Goal: Task Accomplishment & Management: Use online tool/utility

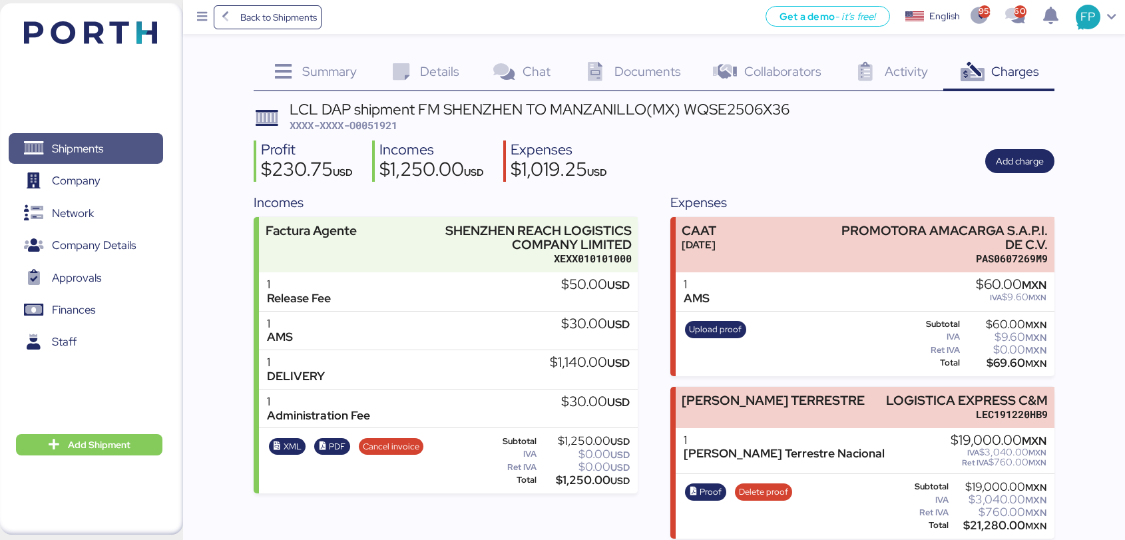
drag, startPoint x: 0, startPoint y: 0, endPoint x: 118, endPoint y: 156, distance: 195.9
click at [118, 156] on span "Shipments" at bounding box center [85, 148] width 143 height 19
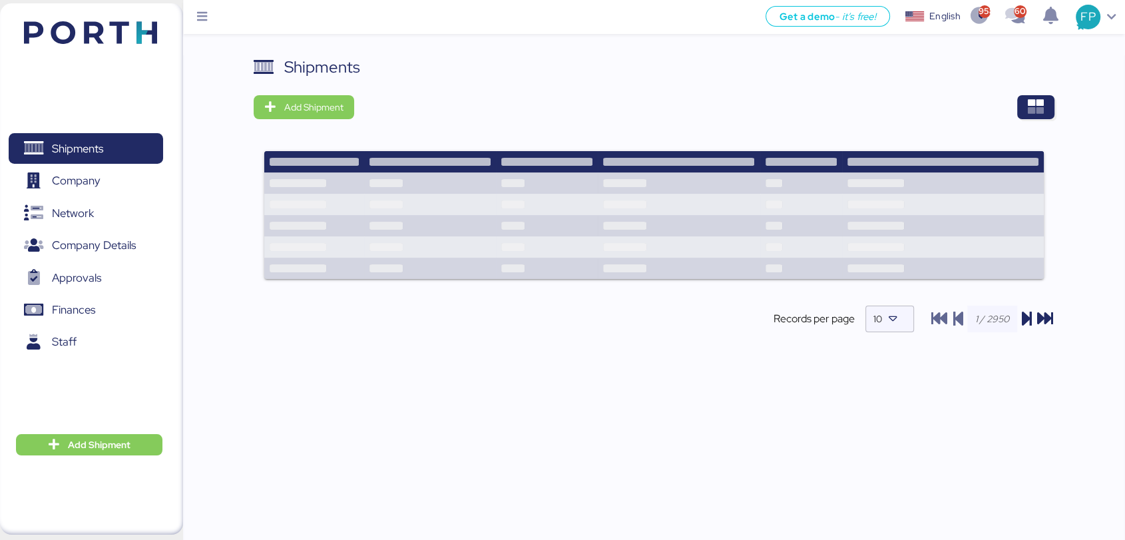
click at [1033, 128] on div "Shipments Add Shipment Records per page 10" at bounding box center [654, 205] width 801 height 300
click at [1034, 109] on icon "button" at bounding box center [1036, 107] width 16 height 16
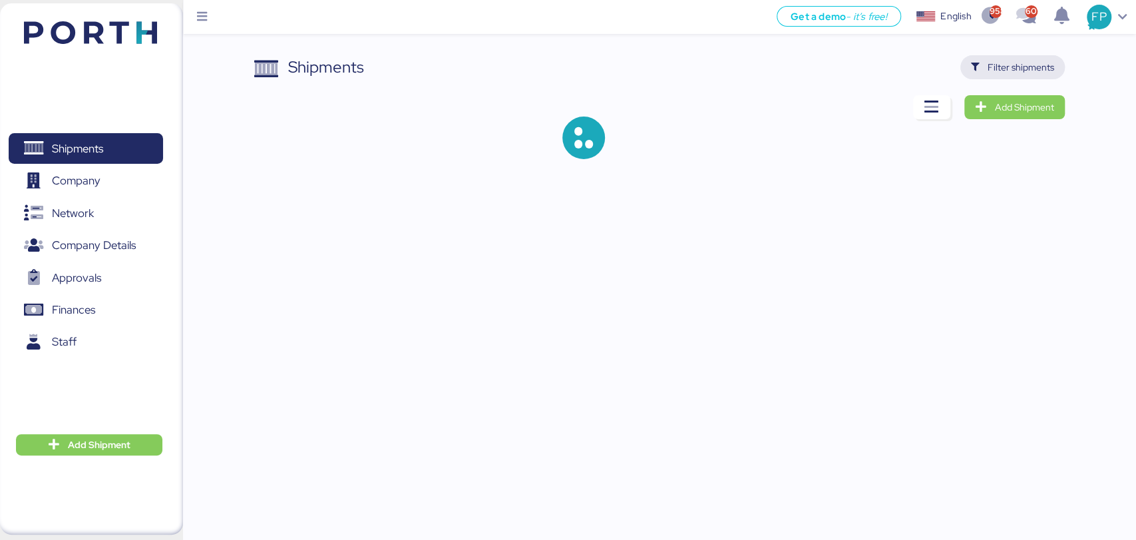
click at [1014, 70] on span "Filter shipments" at bounding box center [1021, 67] width 67 height 16
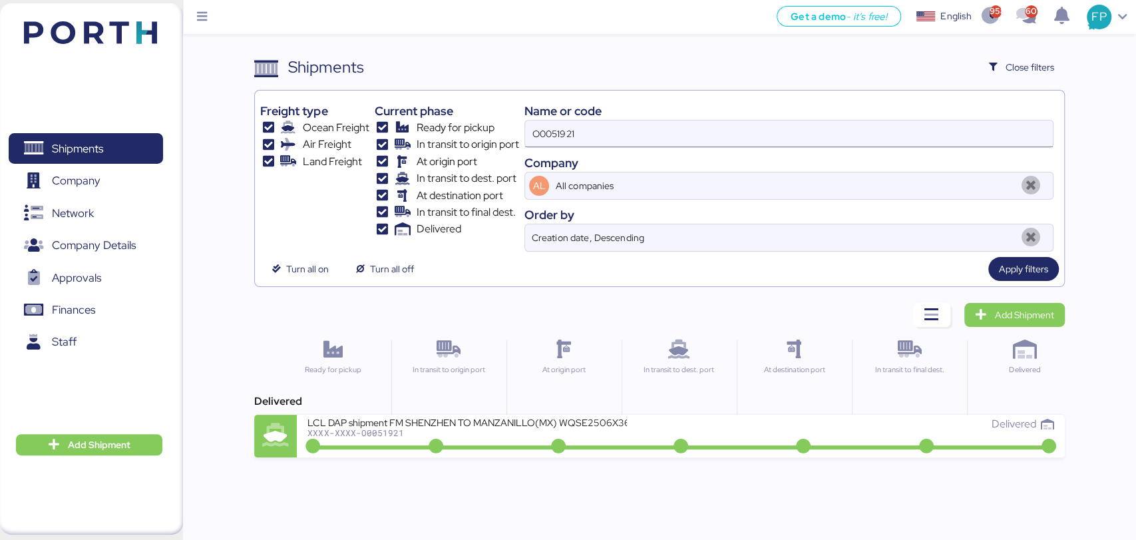
click at [561, 138] on input "O0051921" at bounding box center [788, 133] width 527 height 27
paste input "18"
type input "O0051918"
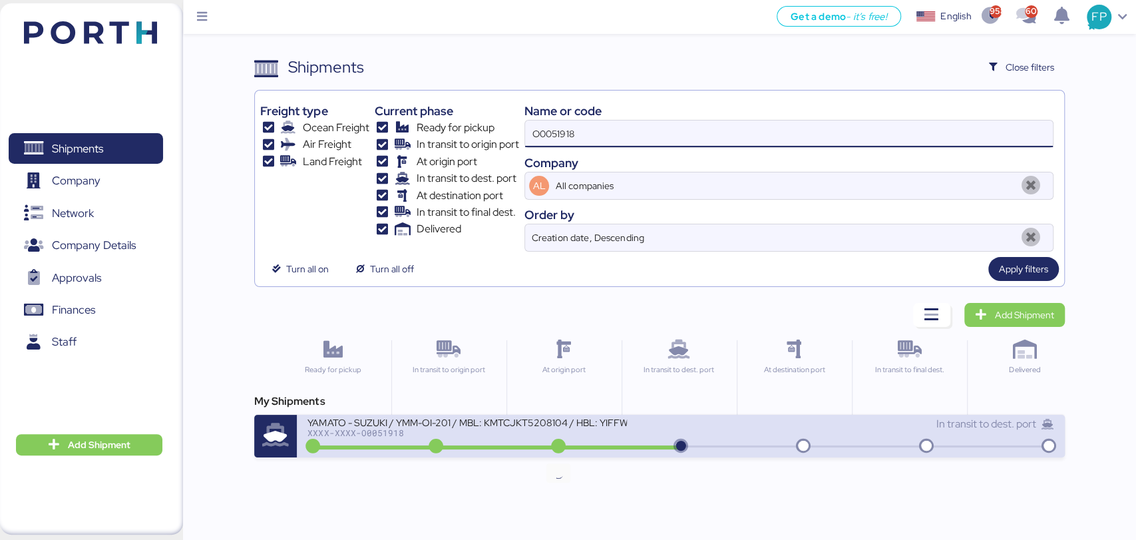
click at [488, 431] on div "XXXX-XXXX-O0051918" at bounding box center [468, 432] width 320 height 9
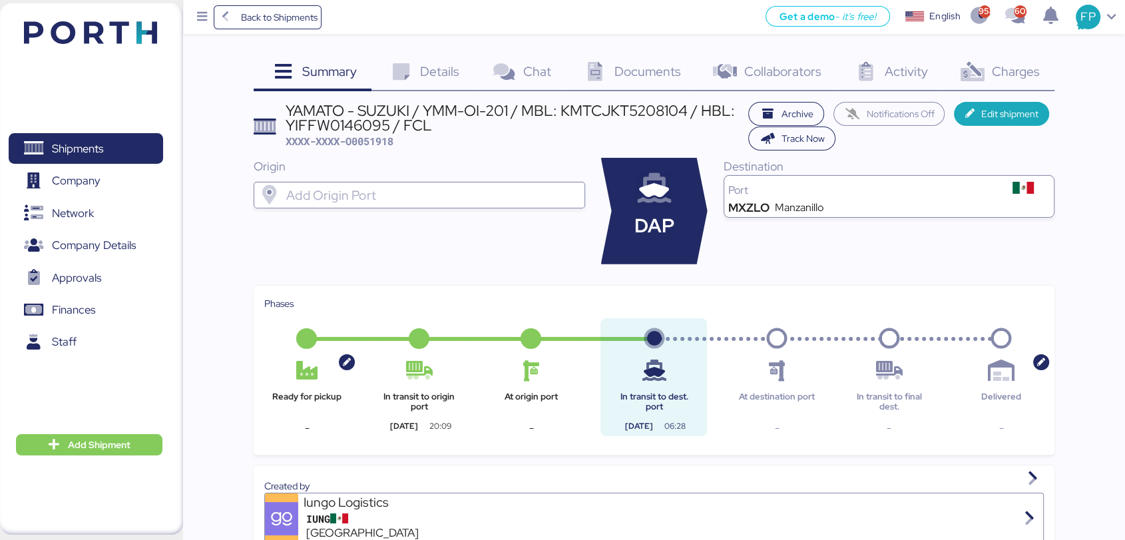
click at [1015, 60] on div "Charges 0" at bounding box center [998, 73] width 111 height 36
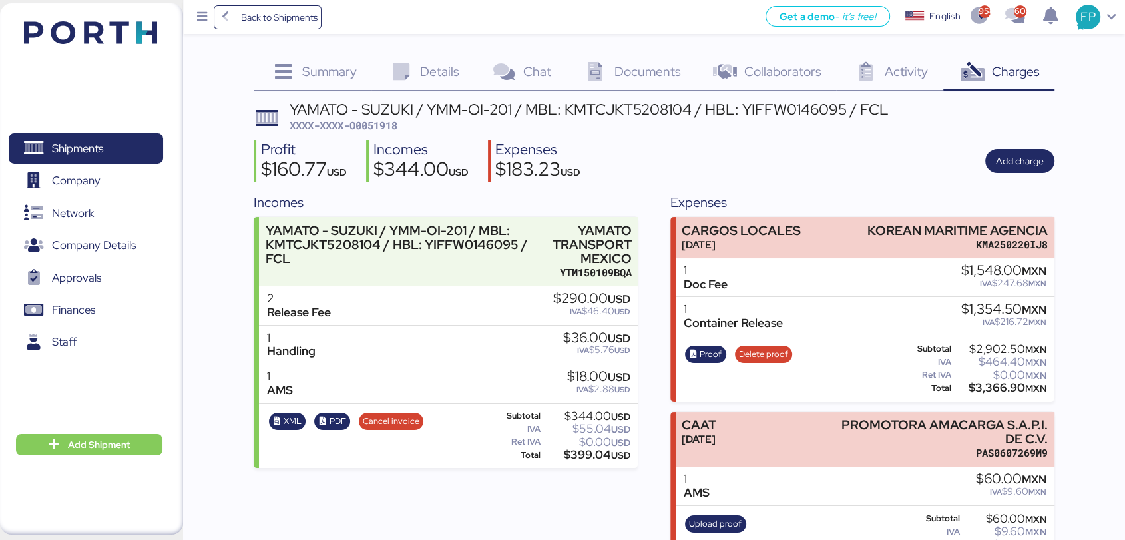
click at [383, 130] on span "XXXX-XXXX-O0051918" at bounding box center [344, 124] width 108 height 13
copy span "O0051918"
click at [120, 140] on span "Shipments" at bounding box center [85, 148] width 143 height 19
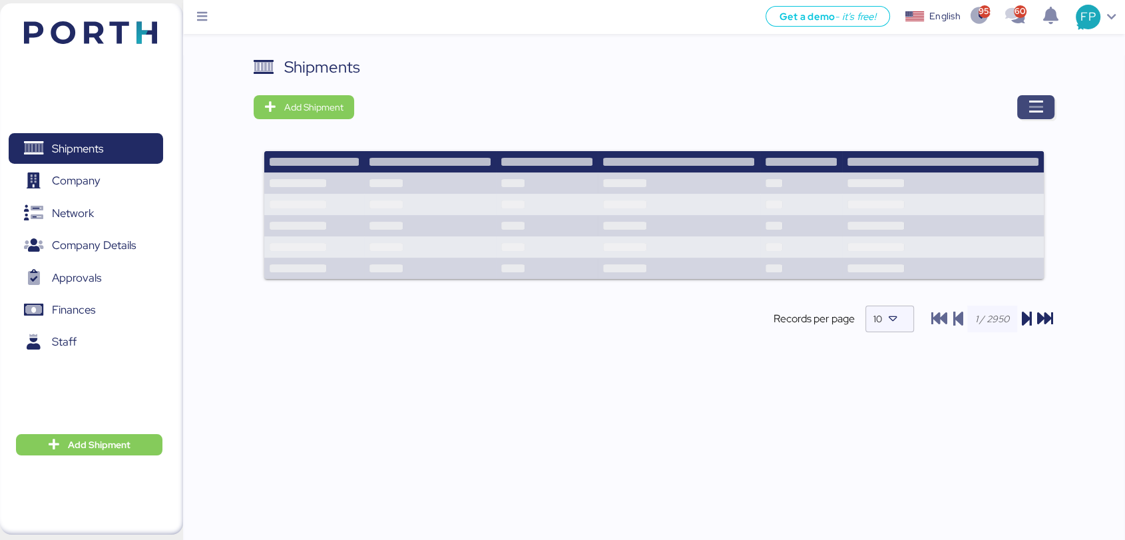
click at [1023, 105] on span "button" at bounding box center [1035, 107] width 37 height 24
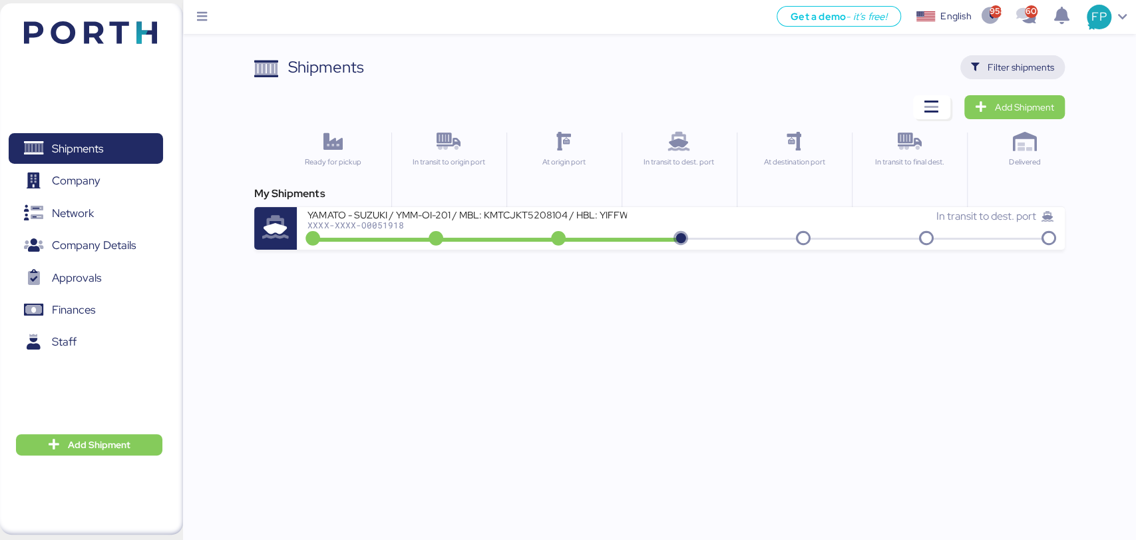
click at [1001, 63] on span "Filter shipments" at bounding box center [1021, 67] width 67 height 16
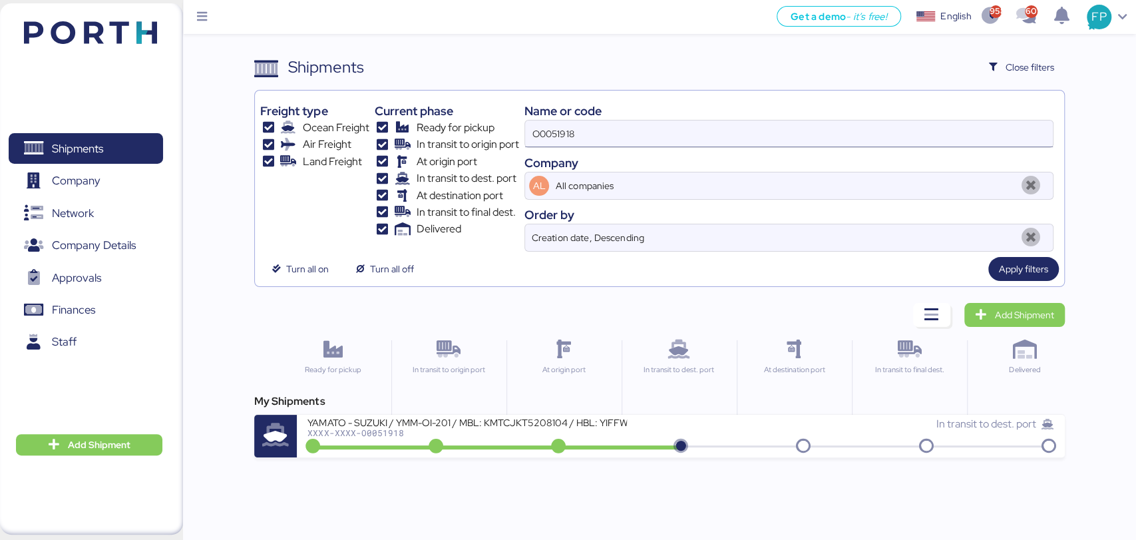
click at [534, 130] on input "O0051918" at bounding box center [788, 133] width 527 height 27
paste input "2008"
type input "O0052008"
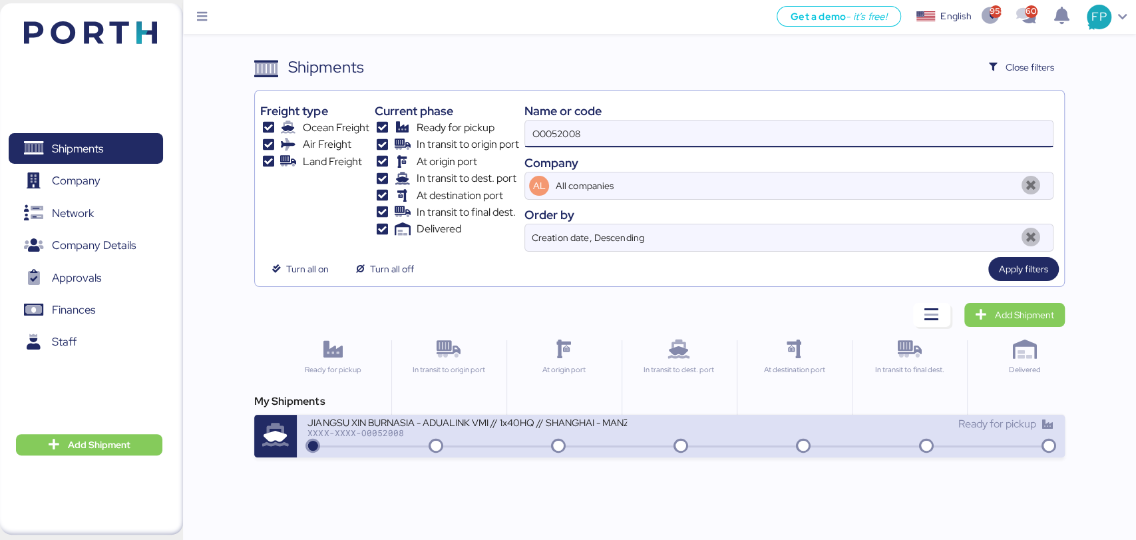
click at [491, 447] on div "JIANGSU XIN BURNASIA - ADUALINK VMI // 1x40HQ // SHANGHAI - MANZANILLO / HBL: B…" at bounding box center [681, 436] width 768 height 43
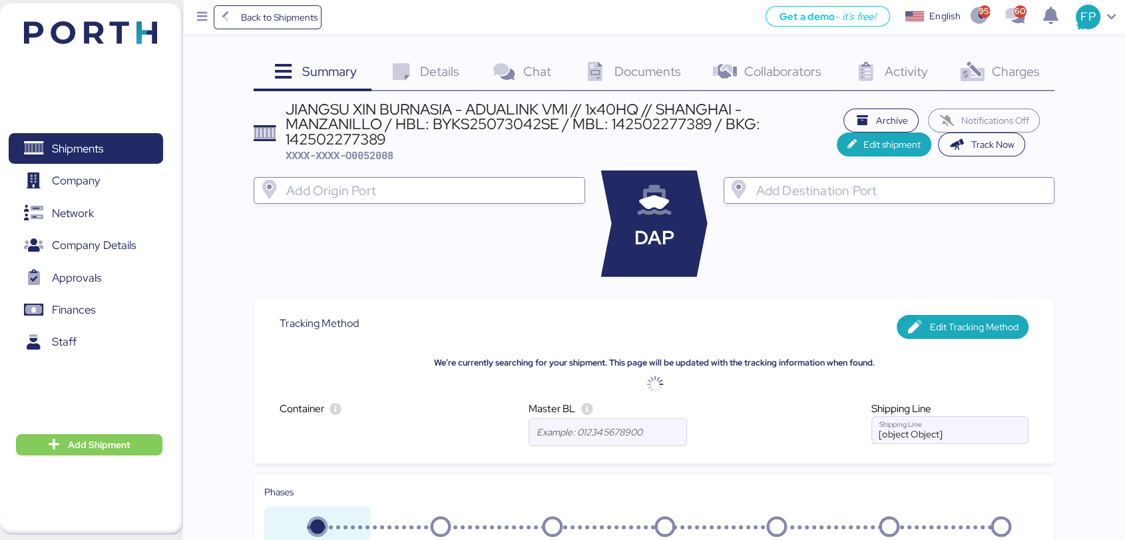
click at [975, 72] on icon at bounding box center [972, 72] width 29 height 19
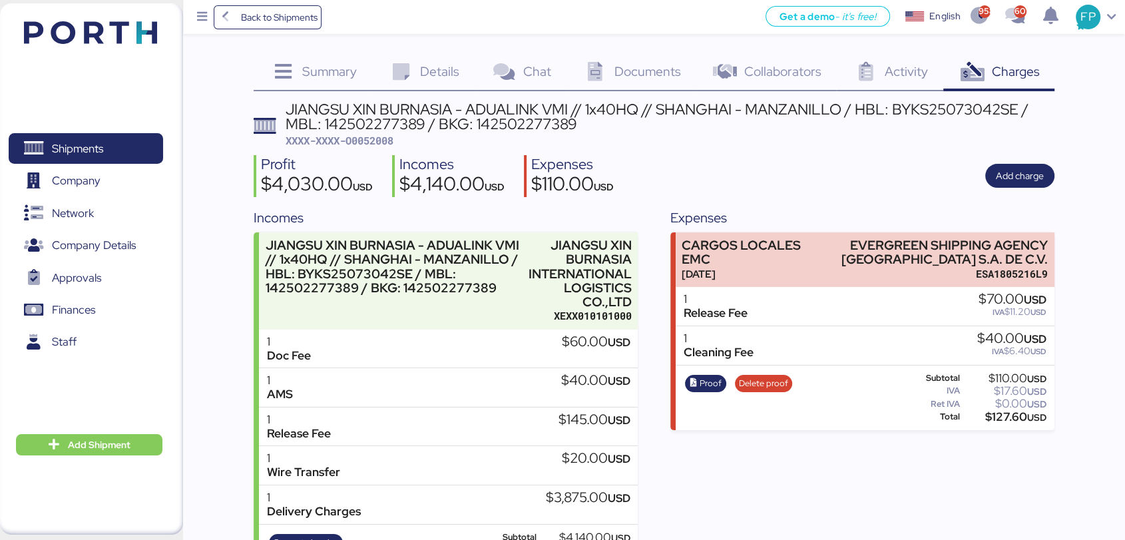
scroll to position [61, 0]
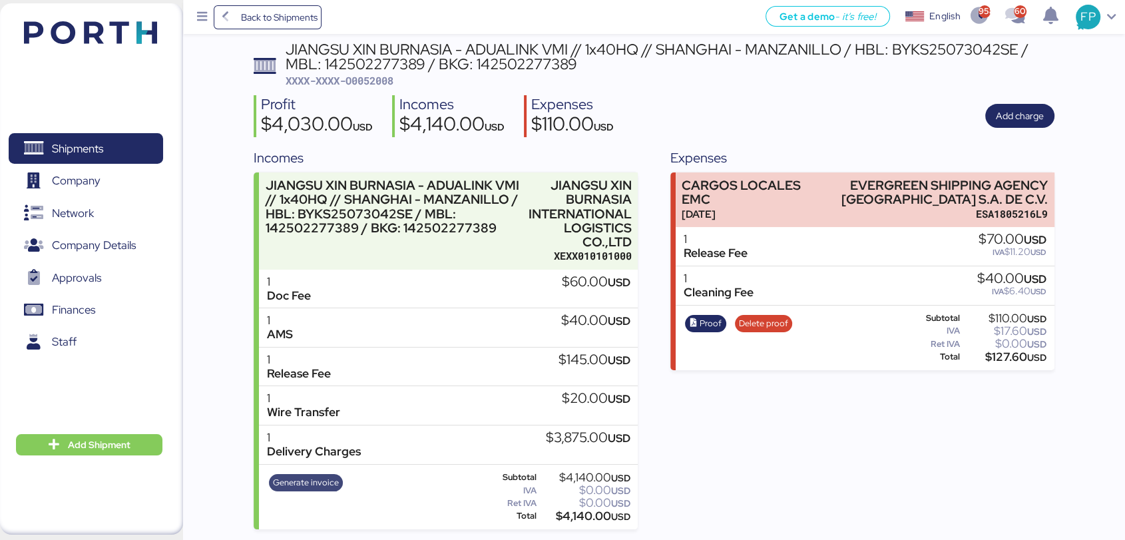
click at [318, 481] on span "Generate invoice" at bounding box center [306, 482] width 66 height 15
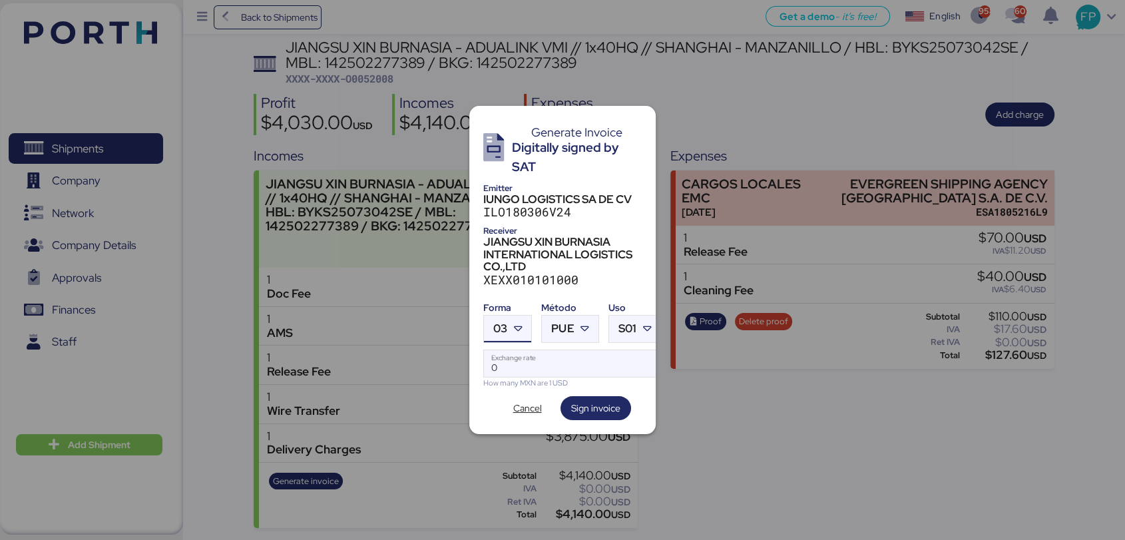
click at [510, 326] on div at bounding box center [519, 329] width 24 height 27
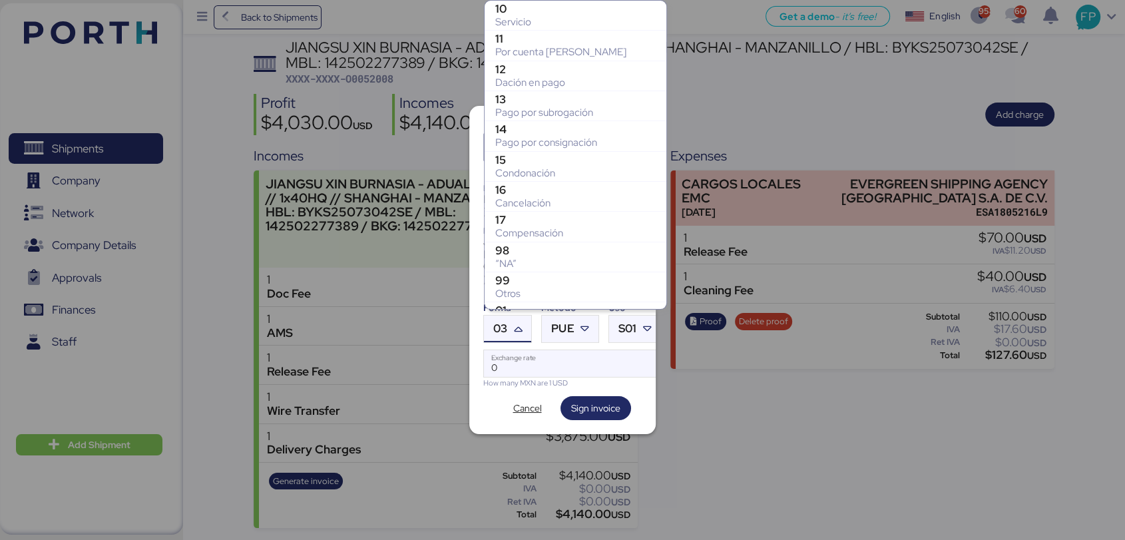
scroll to position [263, 0]
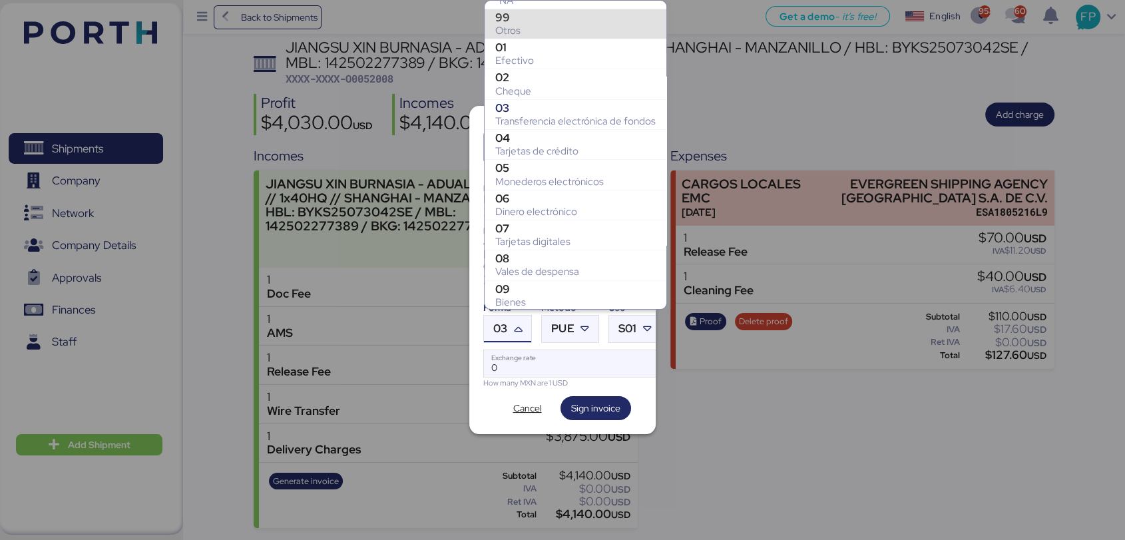
click at [511, 27] on div "Otros" at bounding box center [575, 30] width 160 height 13
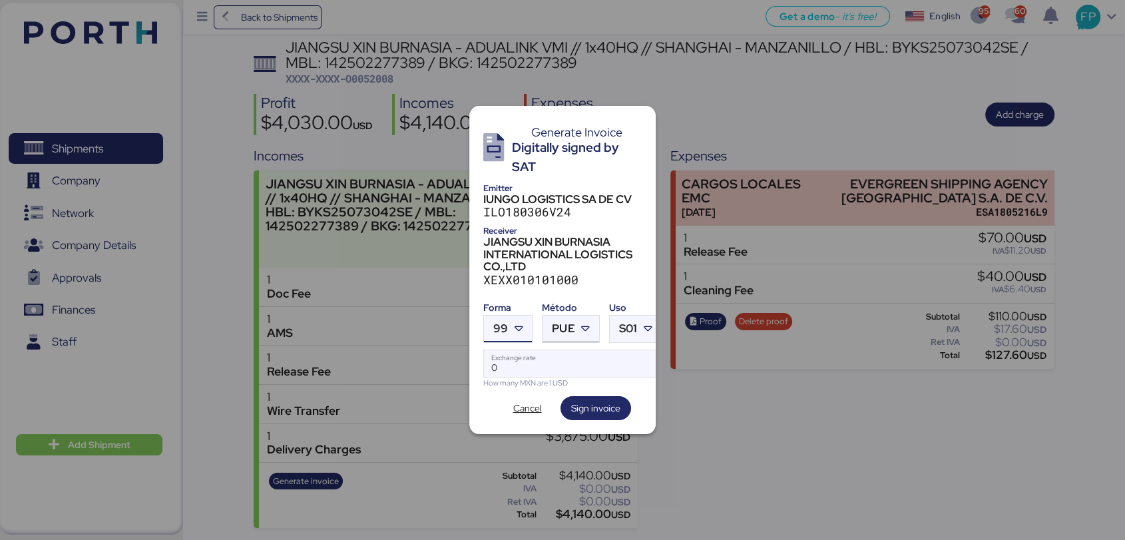
click at [579, 325] on icon at bounding box center [585, 328] width 13 height 13
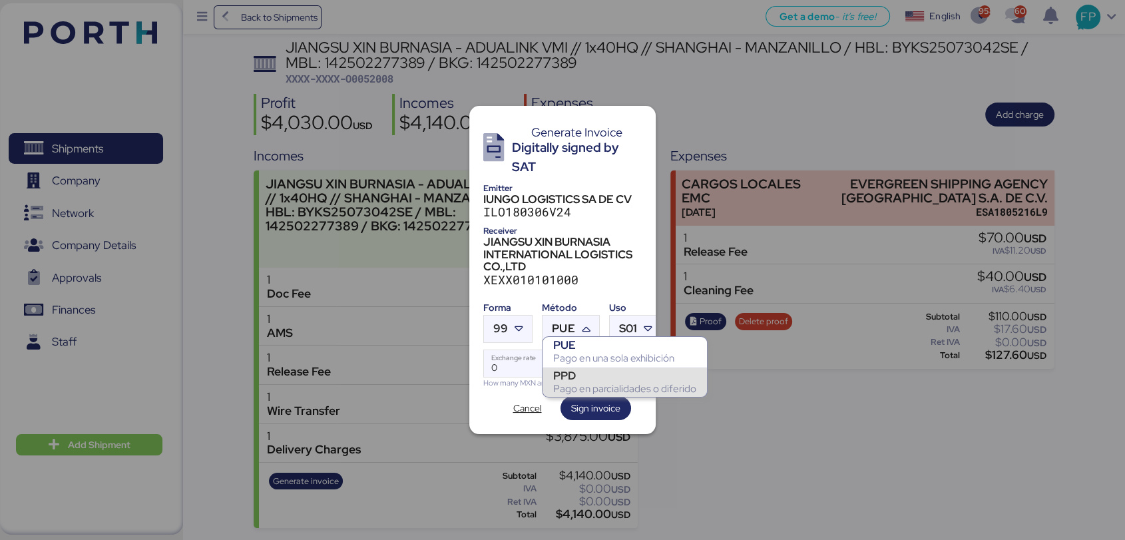
click at [598, 379] on div "PPD" at bounding box center [624, 375] width 143 height 13
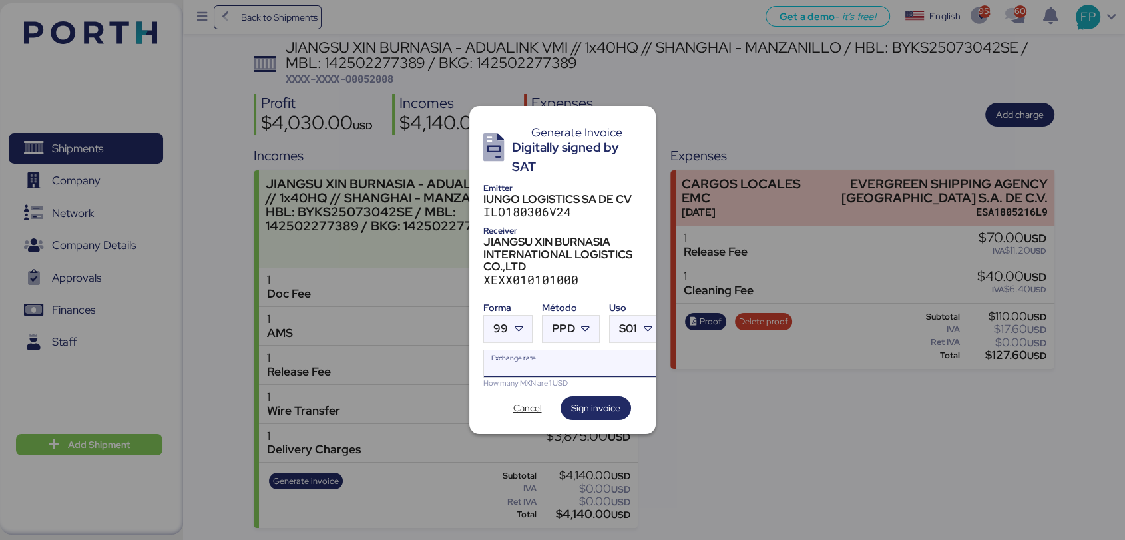
click at [540, 361] on input "Exchange rate" at bounding box center [572, 363] width 177 height 27
type input "0"
paste input "18.7668"
type input "18.7668"
click at [590, 409] on span "Sign invoice" at bounding box center [595, 408] width 49 height 16
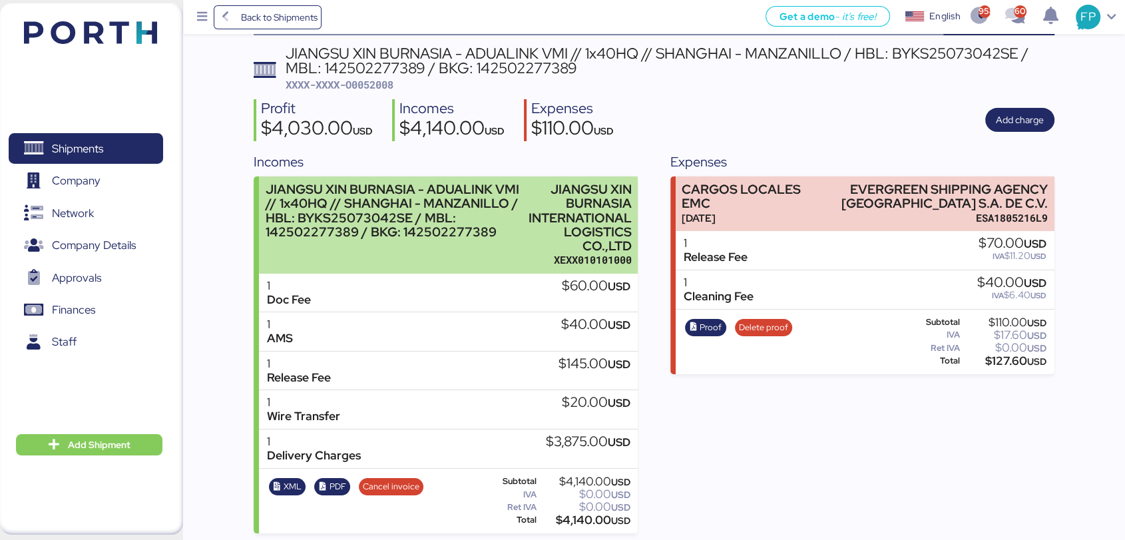
scroll to position [61, 0]
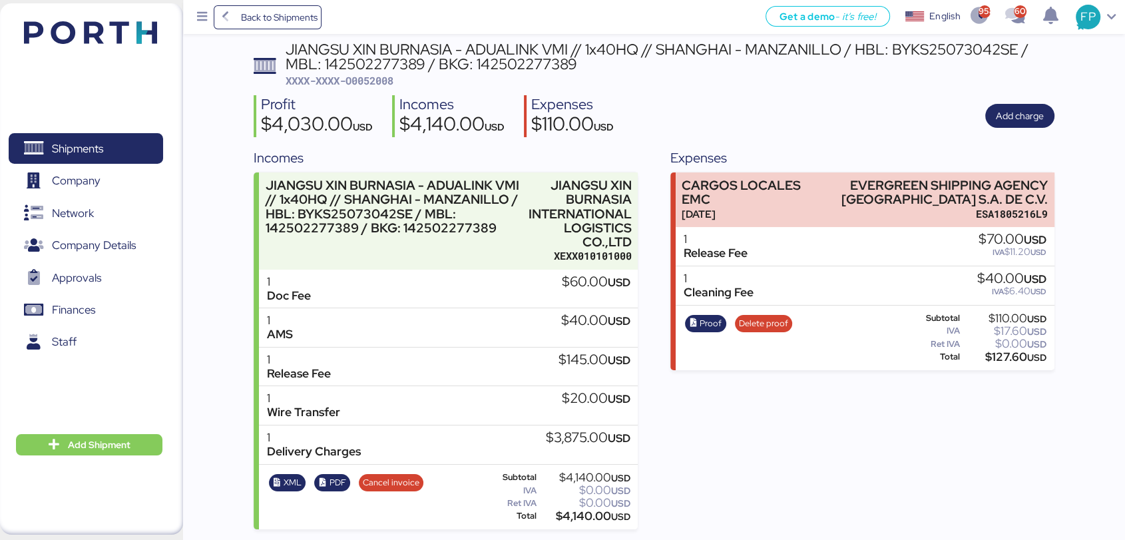
click at [371, 60] on div "JIANGSU XIN BURNASIA - ADUALINK VMI // 1x40HQ // SHANGHAI - MANZANILLO / HBL: B…" at bounding box center [670, 57] width 769 height 30
click at [372, 74] on span "XXXX-XXXX-O0052008" at bounding box center [340, 80] width 108 height 13
copy span "O0052008"
click at [582, 518] on div "$4,140.00 USD" at bounding box center [584, 516] width 91 height 10
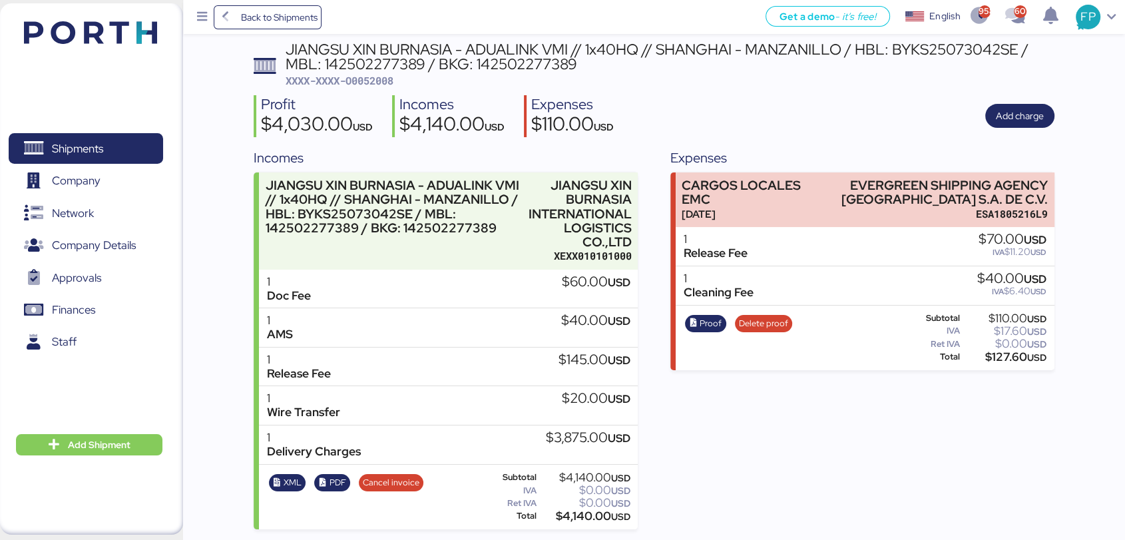
click at [582, 518] on div "$4,140.00 USD" at bounding box center [584, 516] width 91 height 10
copy div "4,140.00"
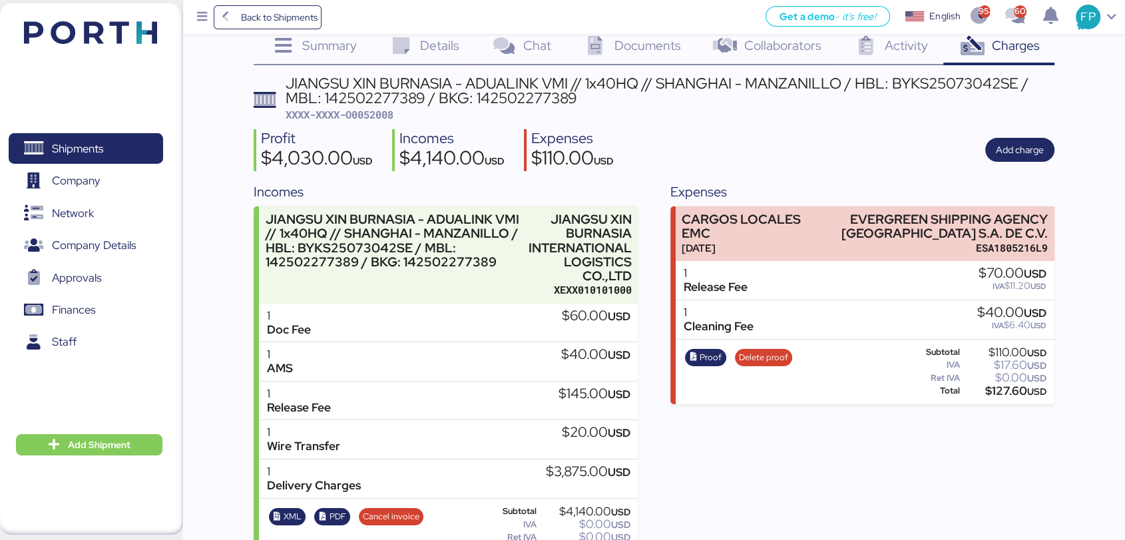
scroll to position [0, 0]
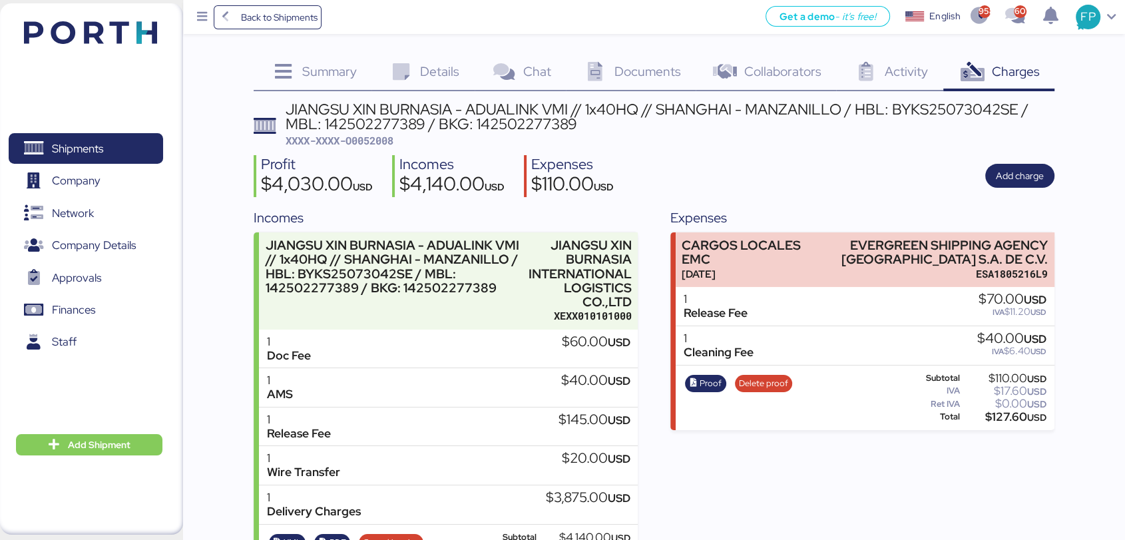
click at [335, 122] on div "JIANGSU XIN BURNASIA - ADUALINK VMI // 1x40HQ // SHANGHAI - MANZANILLO / HBL: B…" at bounding box center [670, 117] width 769 height 30
copy div "142502277389"
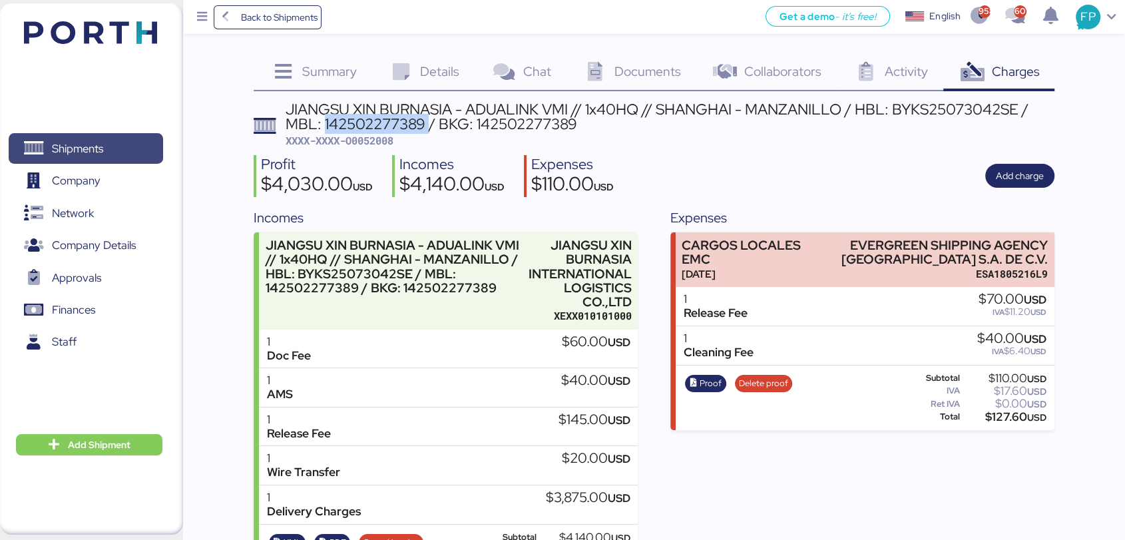
click at [63, 144] on span "Shipments" at bounding box center [77, 148] width 51 height 19
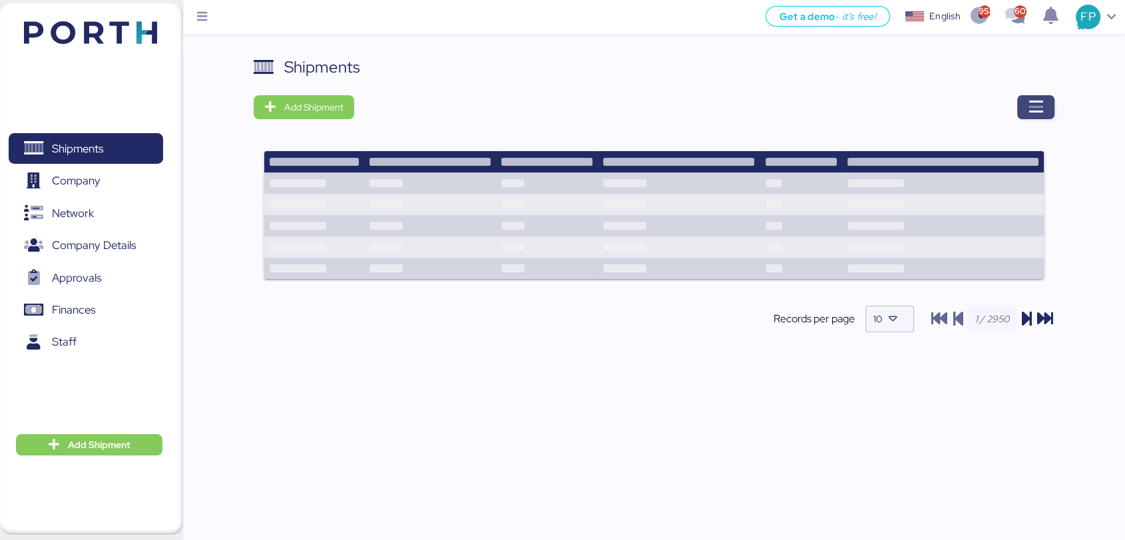
click at [1028, 117] on span "button" at bounding box center [1035, 107] width 37 height 24
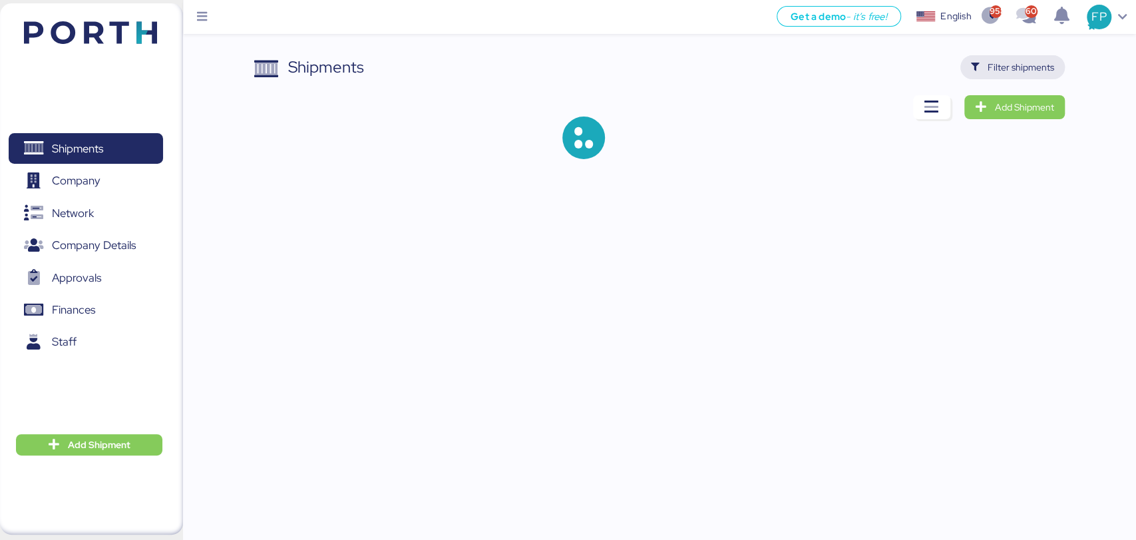
click at [1007, 66] on span "Filter shipments" at bounding box center [1021, 67] width 67 height 16
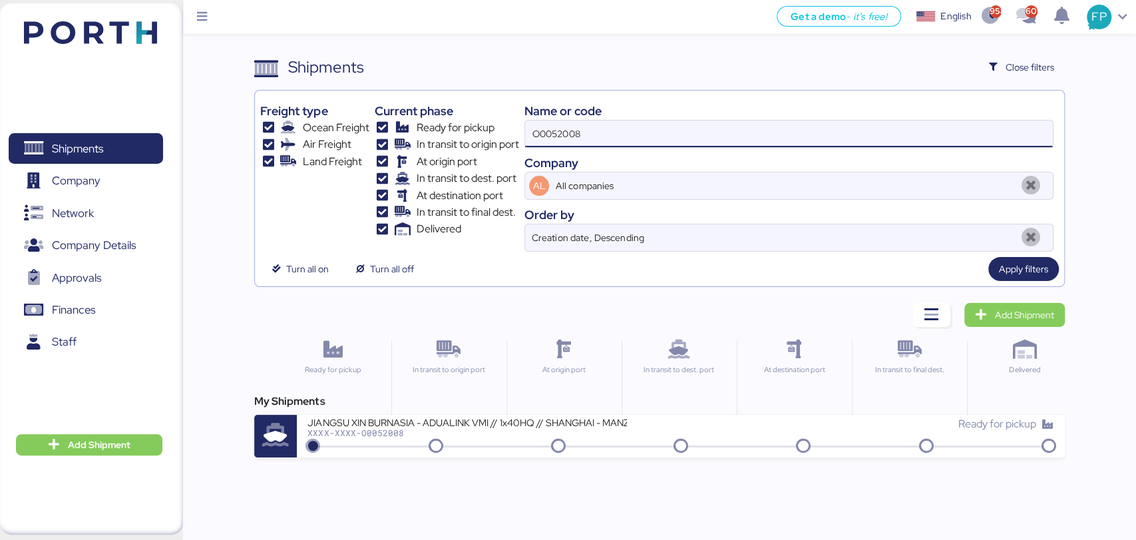
click at [574, 142] on input "O0052008" at bounding box center [788, 133] width 527 height 27
paste input "9"
type input "O0052009"
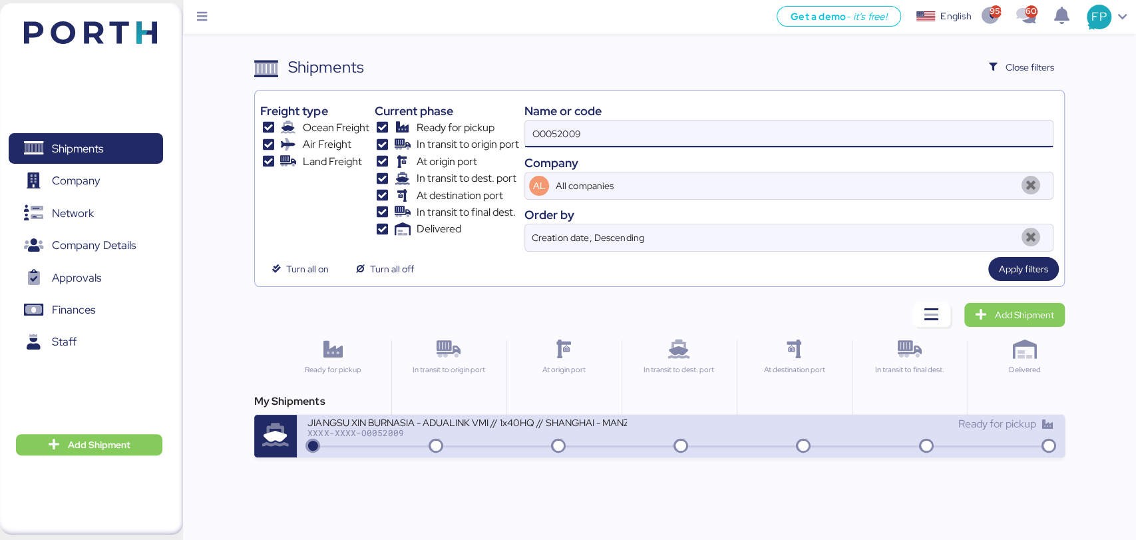
click at [503, 445] on div at bounding box center [680, 446] width 741 height 2
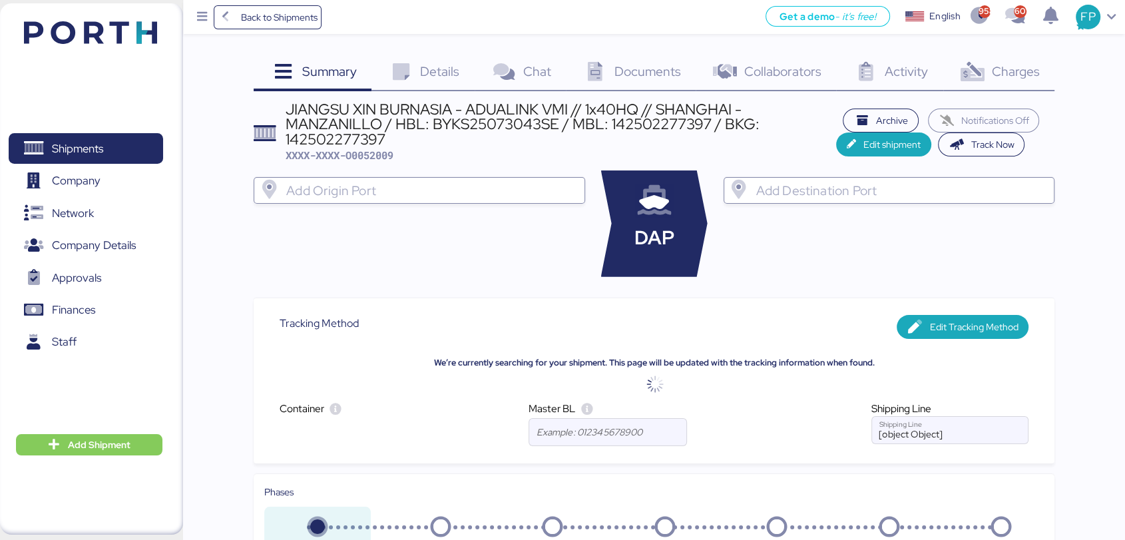
click at [995, 80] on div "Charges 0" at bounding box center [998, 73] width 111 height 36
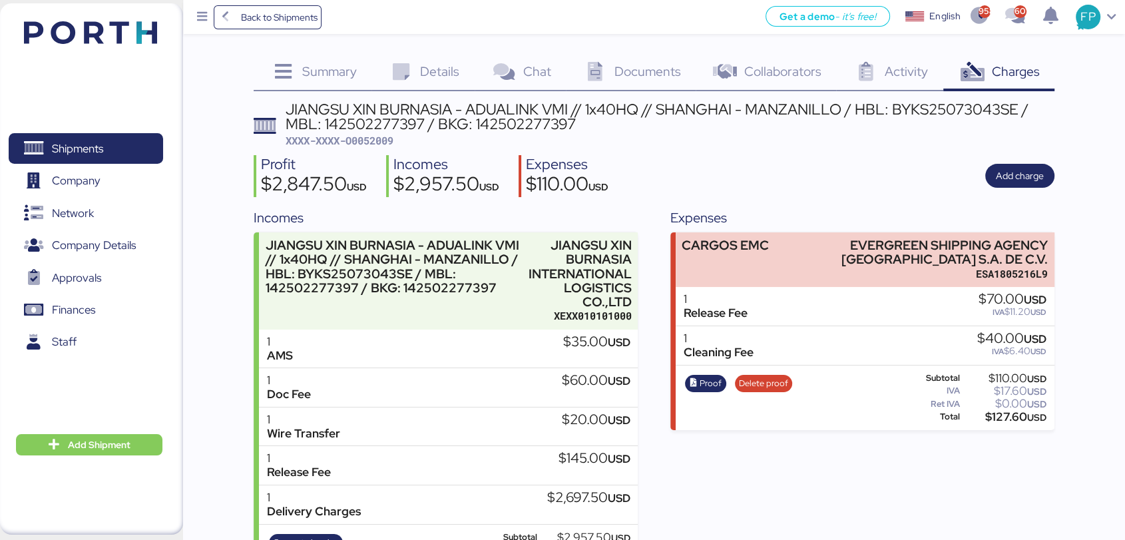
scroll to position [61, 0]
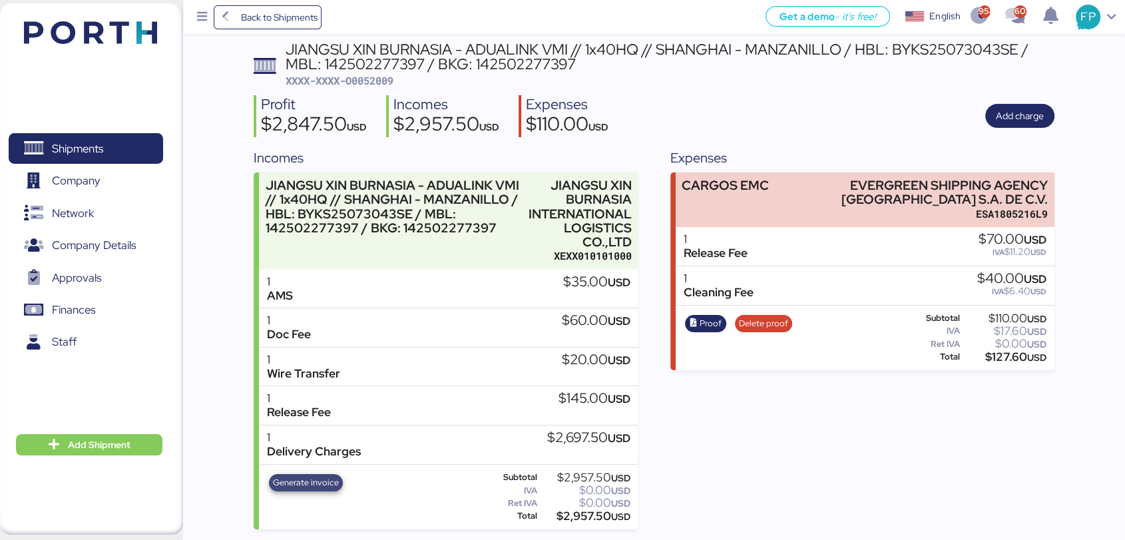
click at [300, 486] on span "Generate invoice" at bounding box center [306, 482] width 66 height 15
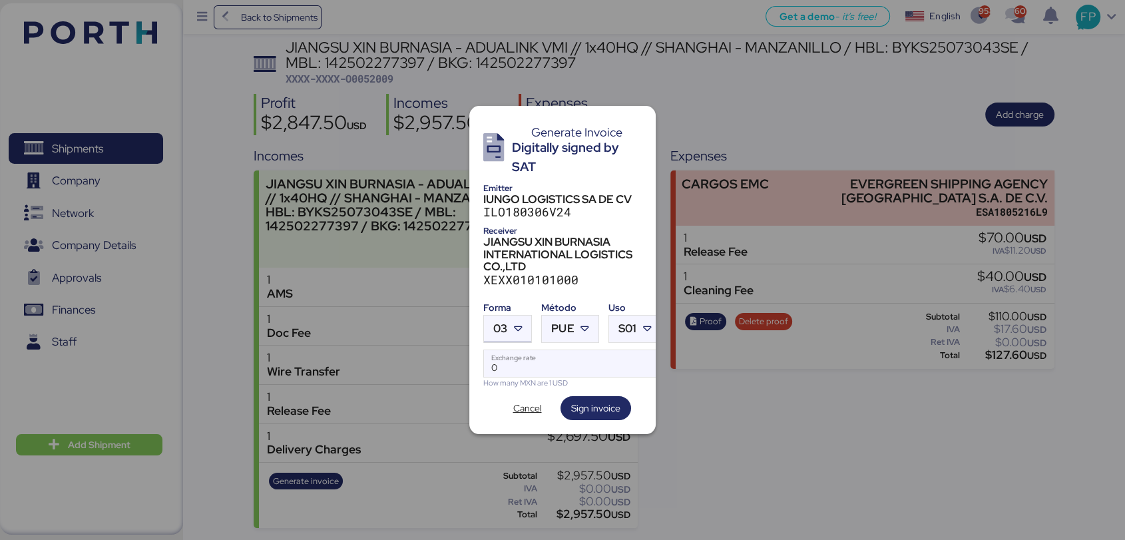
click at [496, 324] on span "03" at bounding box center [500, 328] width 14 height 11
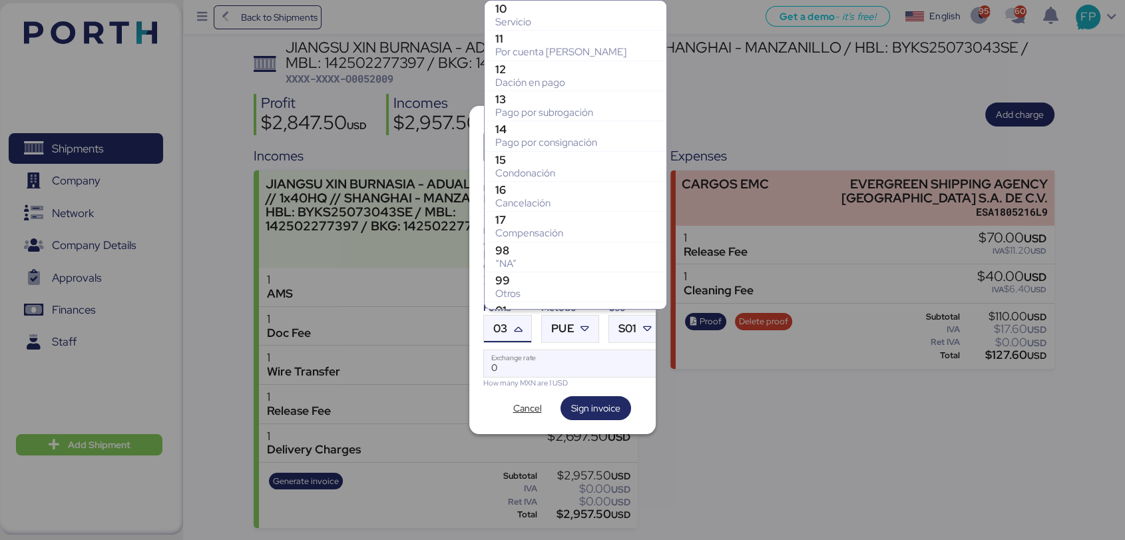
scroll to position [263, 0]
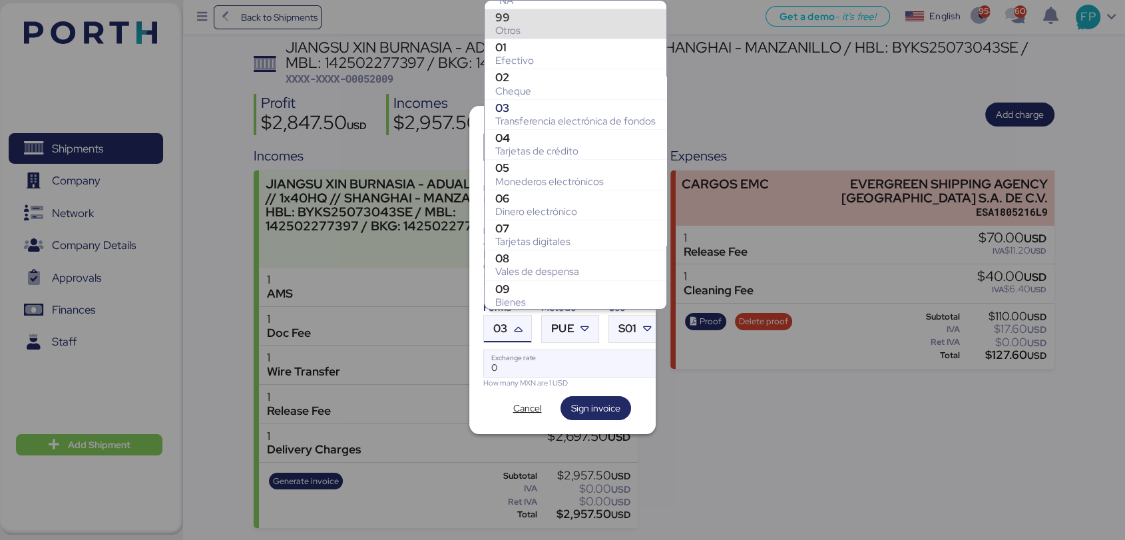
click at [515, 24] on div "Otros" at bounding box center [575, 30] width 160 height 13
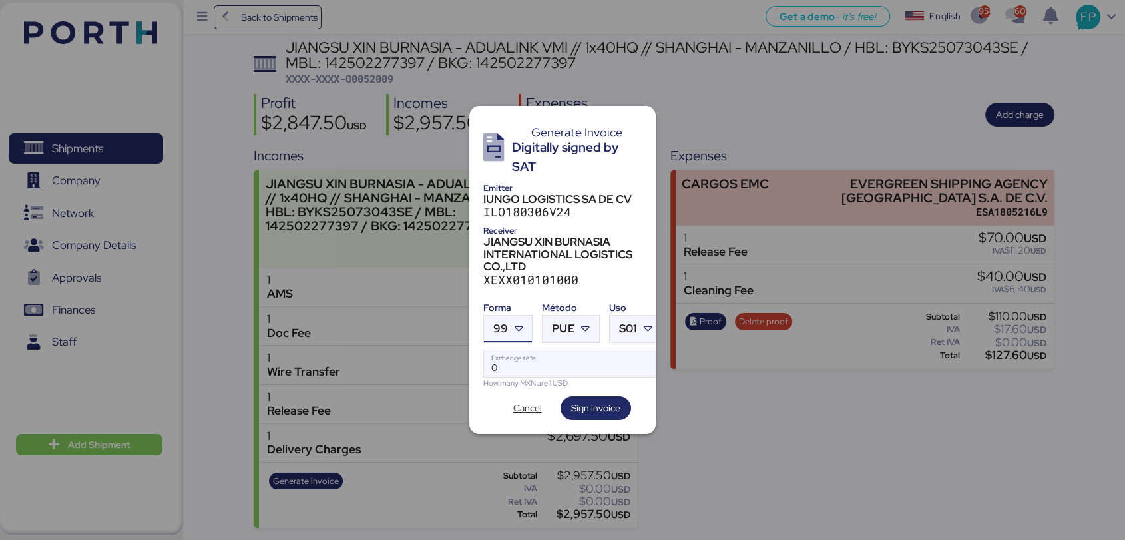
click at [565, 329] on span "PUE" at bounding box center [563, 328] width 23 height 11
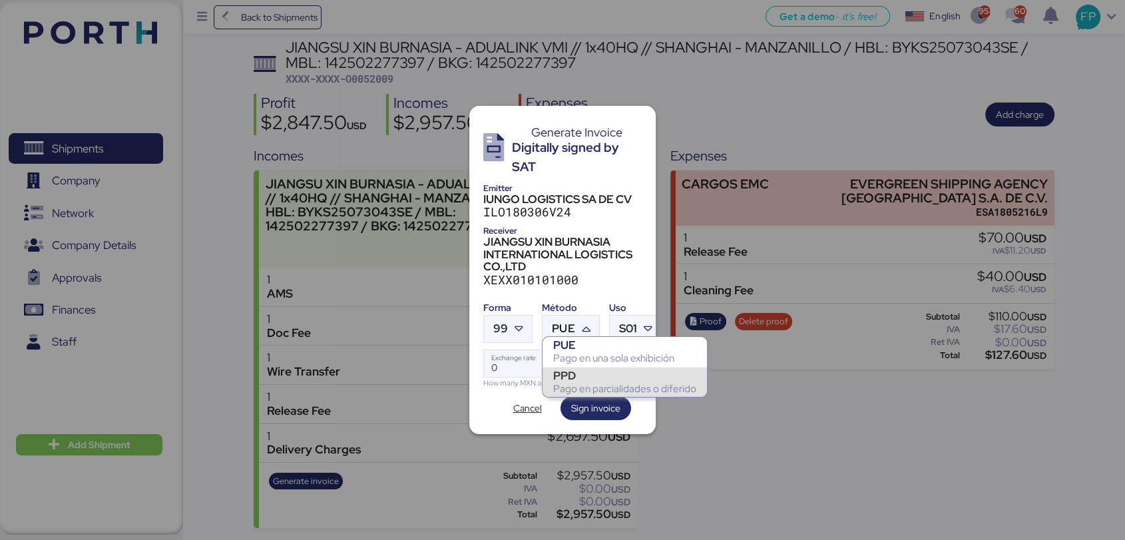
click at [570, 386] on div "Pago en parcialidades o diferido" at bounding box center [624, 388] width 143 height 13
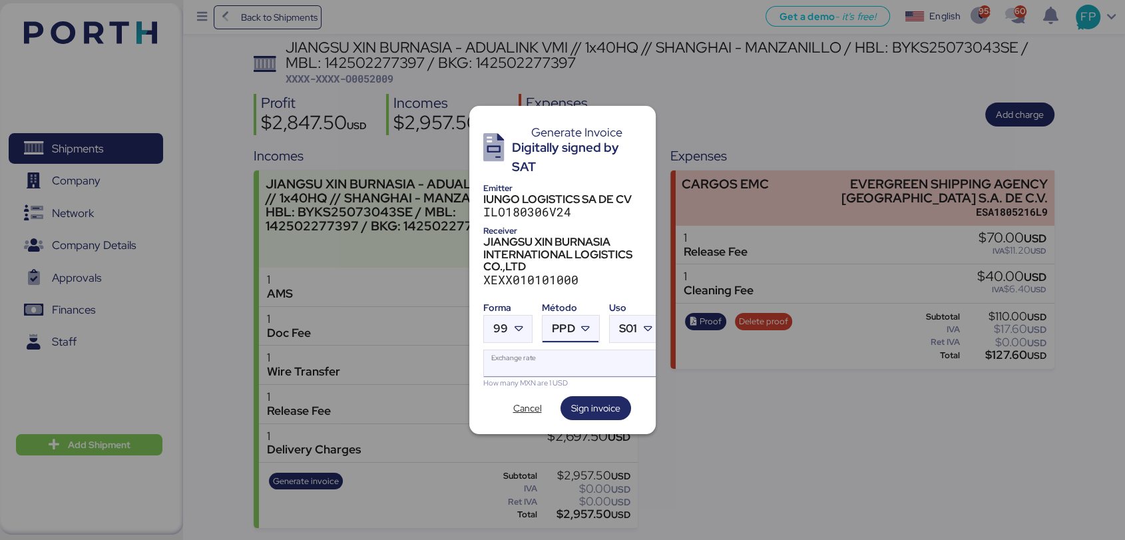
click at [513, 364] on input "Exchange rate" at bounding box center [572, 363] width 177 height 27
type input "0"
paste input "18.7668"
type input "18.7668"
click at [598, 400] on span "Sign invoice" at bounding box center [595, 408] width 49 height 16
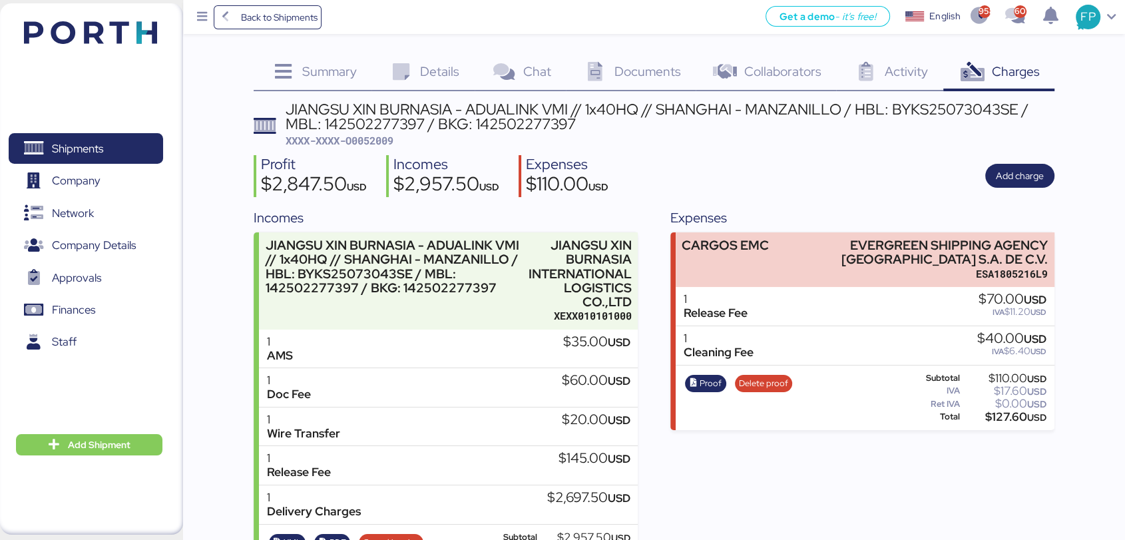
click at [373, 144] on span "XXXX-XXXX-O0052009" at bounding box center [340, 140] width 108 height 13
copy span "O0052009"
click at [359, 128] on div "JIANGSU XIN BURNASIA - ADUALINK VMI // 1x40HQ // SHANGHAI - MANZANILLO / HBL: B…" at bounding box center [670, 117] width 769 height 30
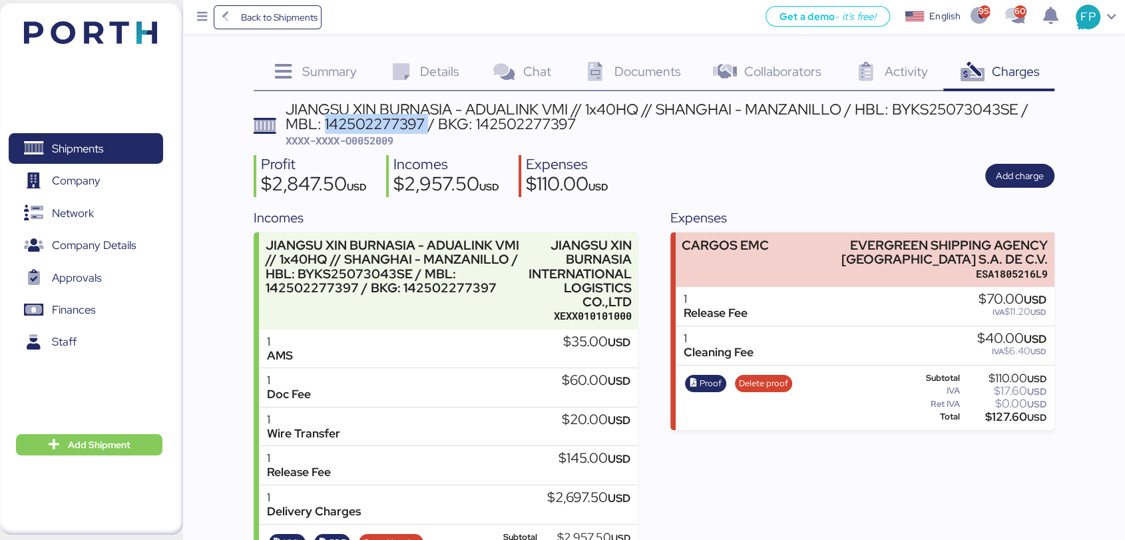
copy div "142502277397"
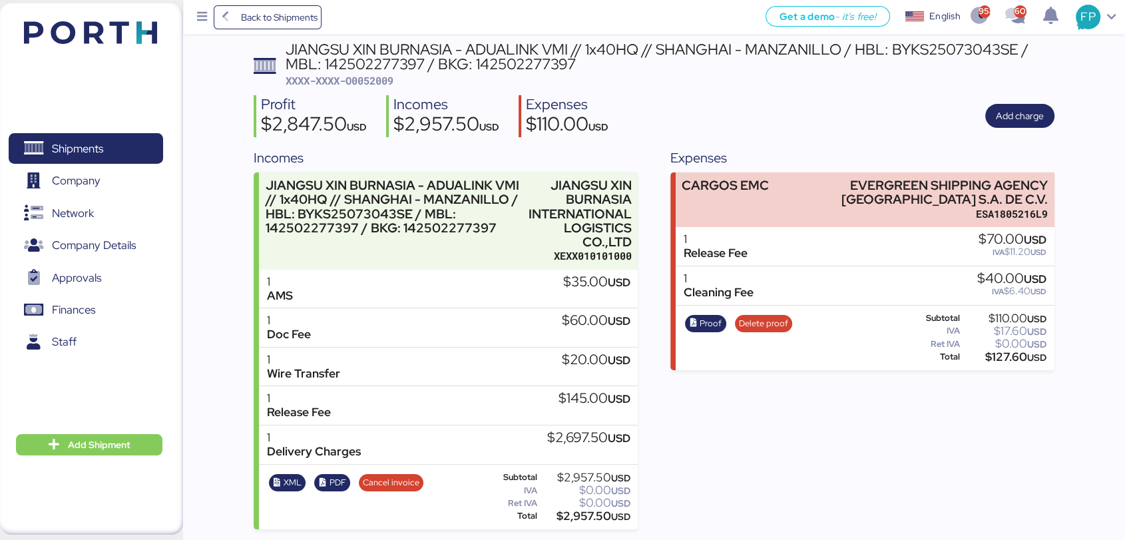
click at [575, 513] on div "$2,957.50 USD" at bounding box center [584, 516] width 91 height 10
copy div "2,957.50"
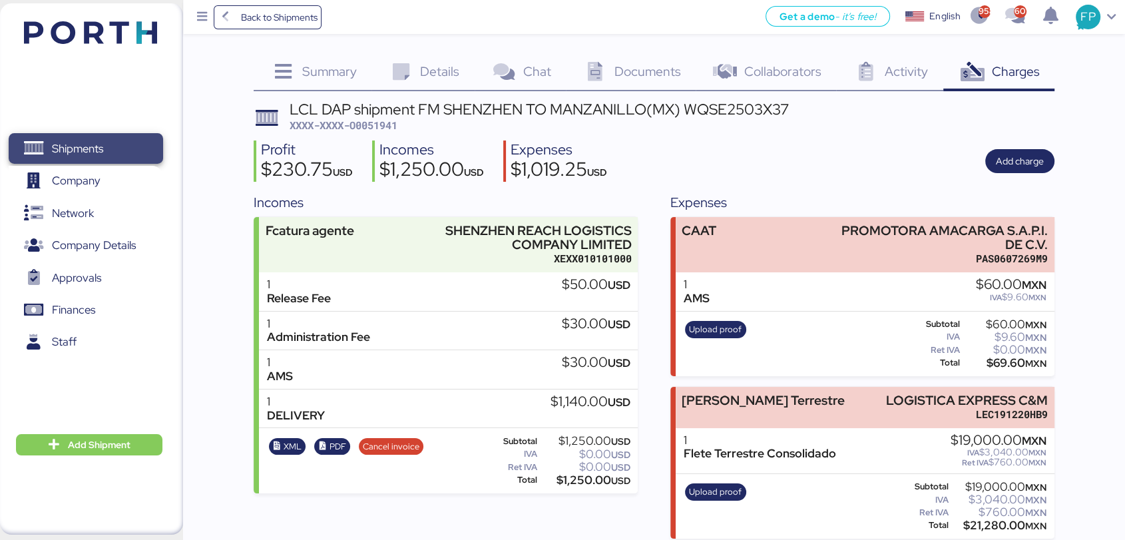
click at [103, 154] on span "Shipments" at bounding box center [77, 148] width 51 height 19
